Goal: Task Accomplishment & Management: Use online tool/utility

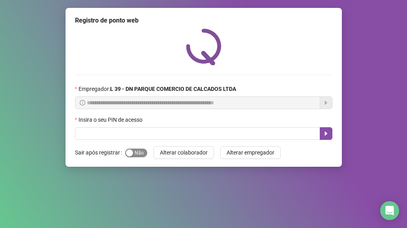
click at [136, 153] on span "Sim Não" at bounding box center [136, 152] width 22 height 9
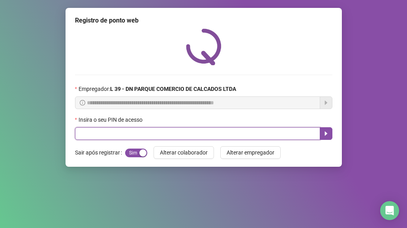
click at [111, 130] on input "text" at bounding box center [197, 133] width 245 height 13
type input "*****"
click at [324, 136] on icon "caret-right" at bounding box center [326, 133] width 6 height 6
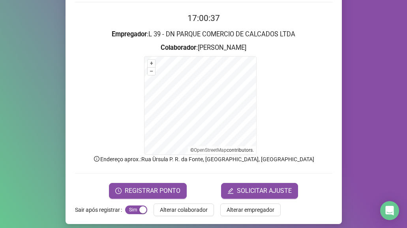
scroll to position [78, 0]
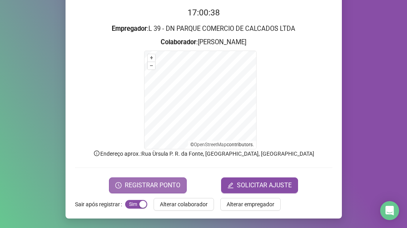
click at [169, 184] on span "REGISTRAR PONTO" at bounding box center [153, 184] width 56 height 9
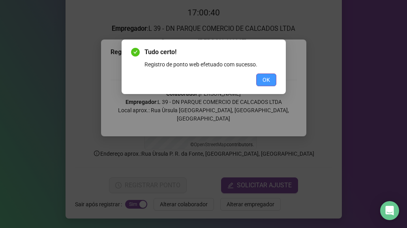
click at [261, 76] on button "OK" at bounding box center [266, 79] width 20 height 13
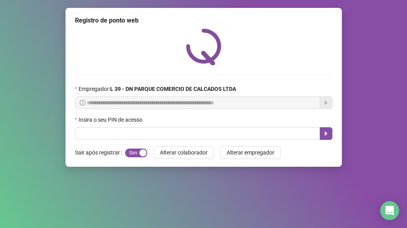
scroll to position [0, 0]
click at [139, 152] on span "Sim Não" at bounding box center [136, 152] width 22 height 9
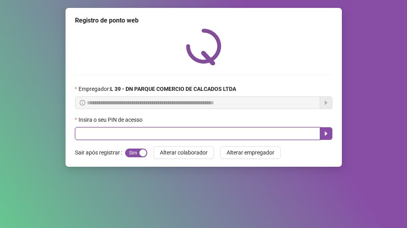
click at [135, 130] on input "text" at bounding box center [197, 133] width 245 height 13
type input "*****"
click at [328, 131] on icon "caret-right" at bounding box center [326, 133] width 6 height 6
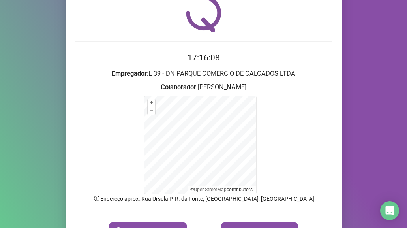
scroll to position [78, 0]
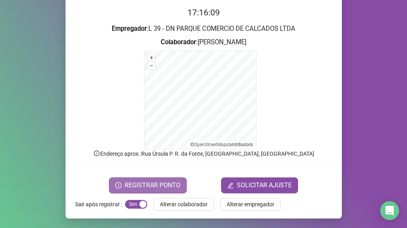
click at [146, 184] on span "REGISTRAR PONTO" at bounding box center [153, 184] width 56 height 9
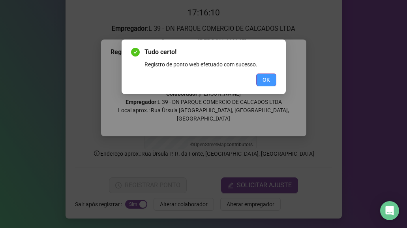
click at [266, 79] on span "OK" at bounding box center [267, 79] width 8 height 9
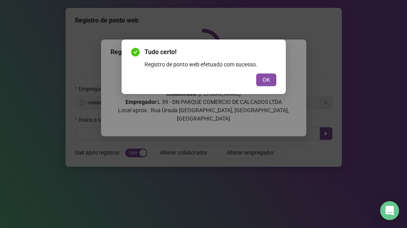
scroll to position [0, 0]
